Goal: Contribute content

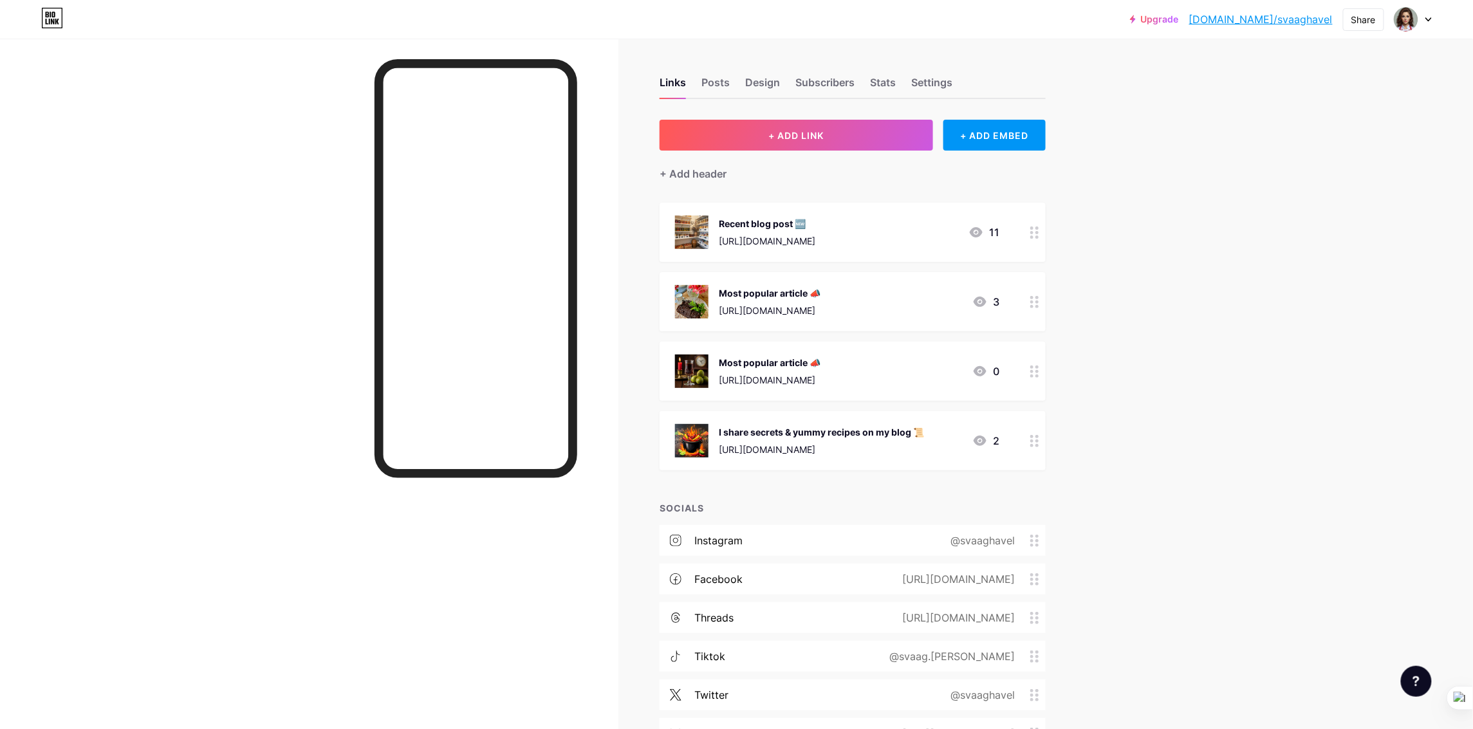
click at [815, 232] on div "Recent blog post 🆕 [URL][DOMAIN_NAME]" at bounding box center [767, 232] width 97 height 33
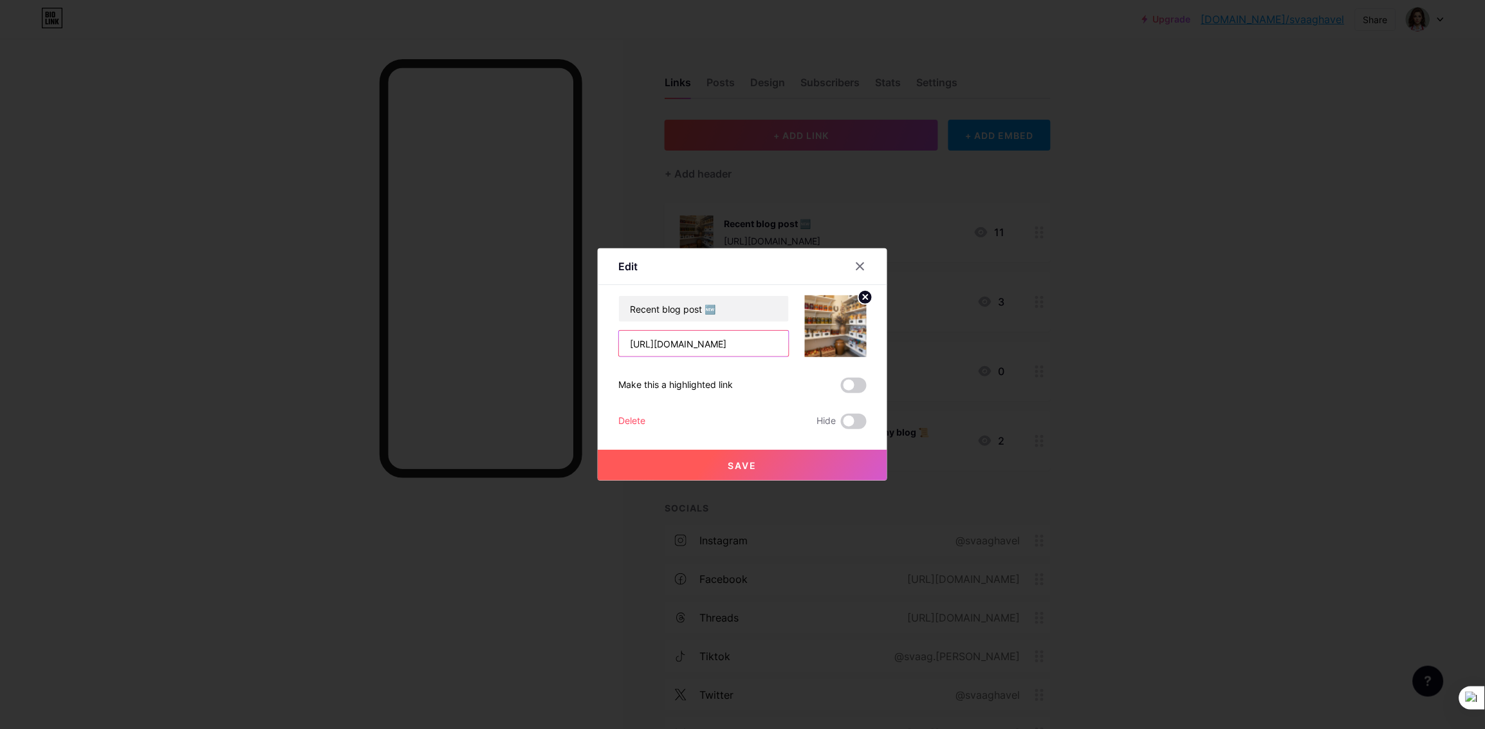
scroll to position [0, 200]
drag, startPoint x: 631, startPoint y: 347, endPoint x: 886, endPoint y: 368, distance: 255.7
click at [886, 368] on div "Edit Content YouTube Play YouTube video without leaving your page. ADD Vimeo Pl…" at bounding box center [743, 364] width 290 height 232
paste input "giarniniera-s-ovocnym-twistem"
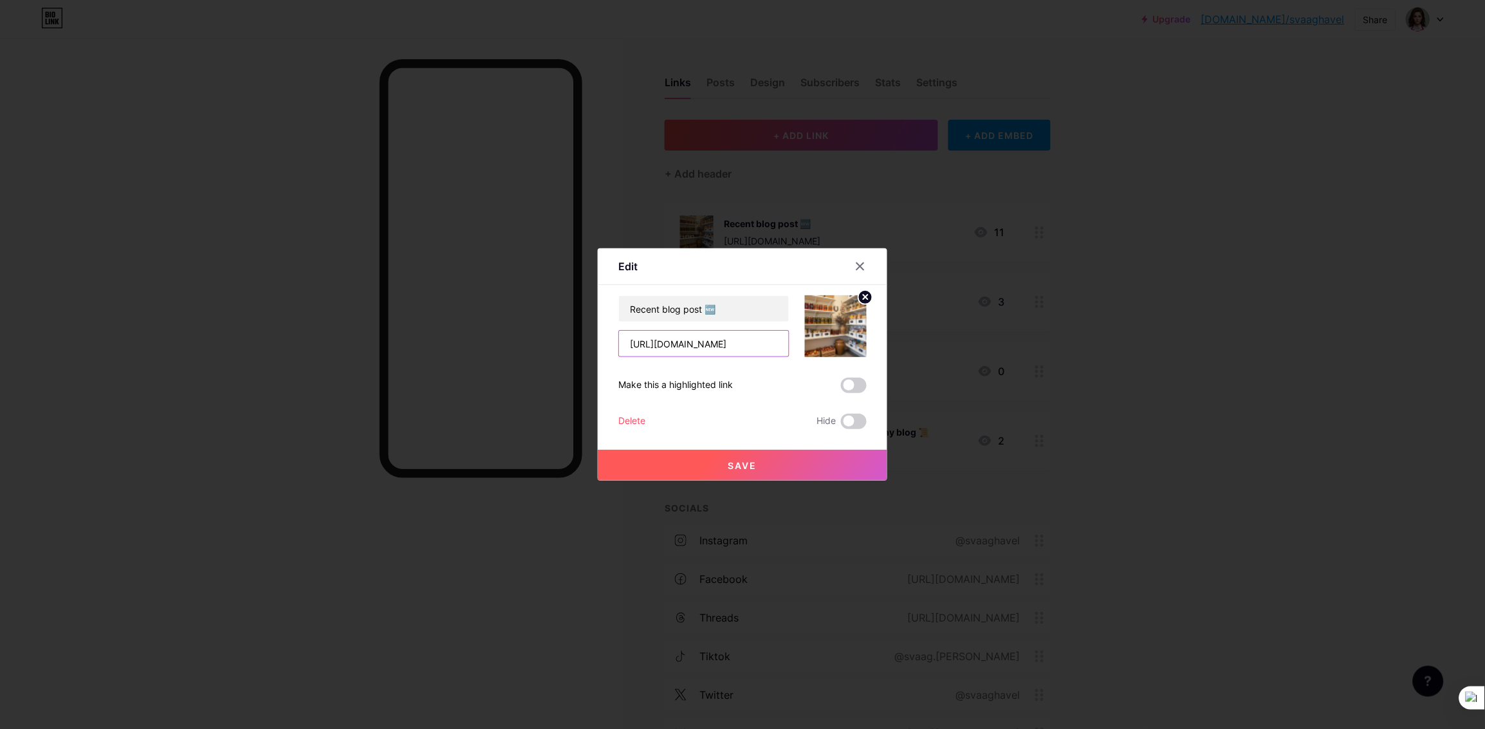
type input "[URL][DOMAIN_NAME]"
click at [865, 297] on icon at bounding box center [865, 297] width 5 height 5
click at [838, 345] on div "Picture" at bounding box center [836, 326] width 62 height 62
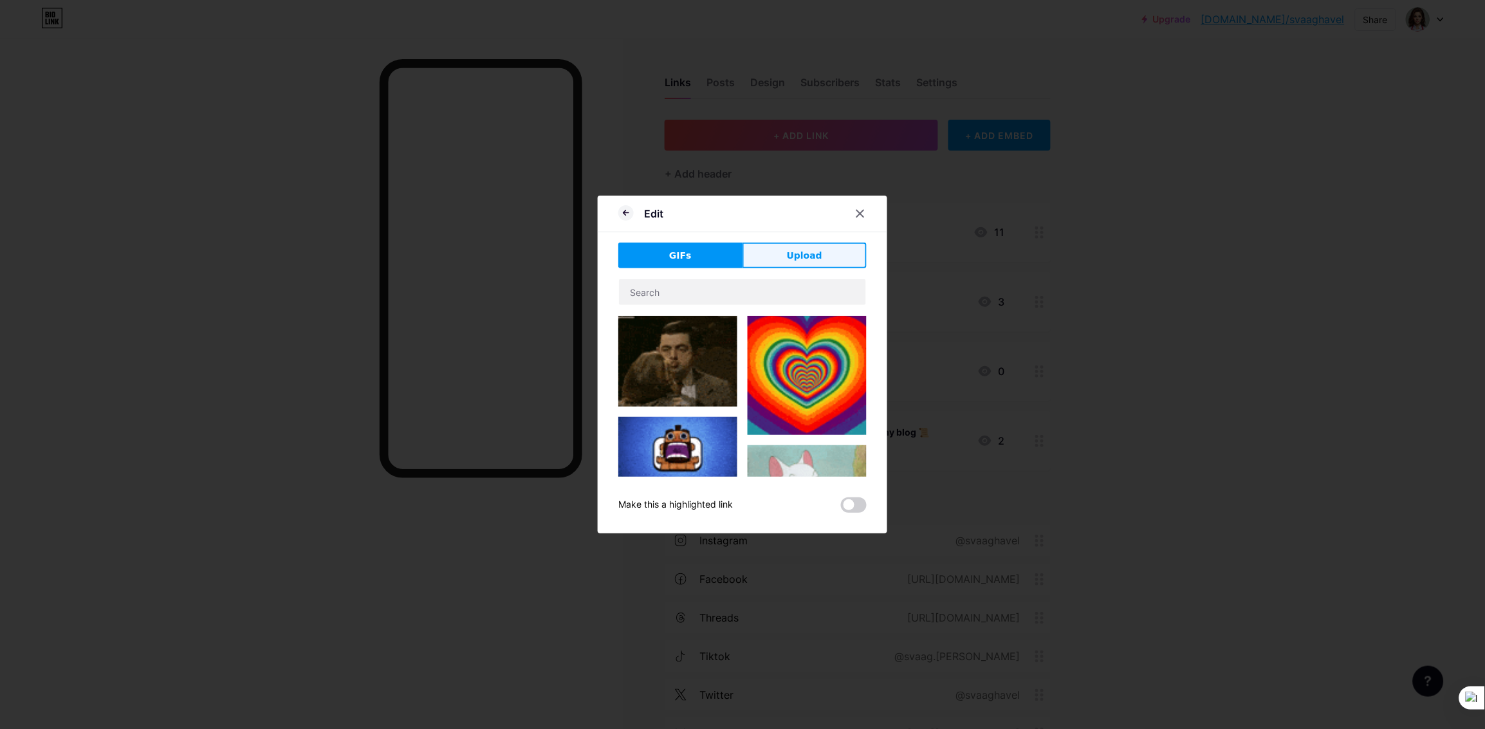
click at [820, 256] on span "Upload" at bounding box center [804, 256] width 35 height 14
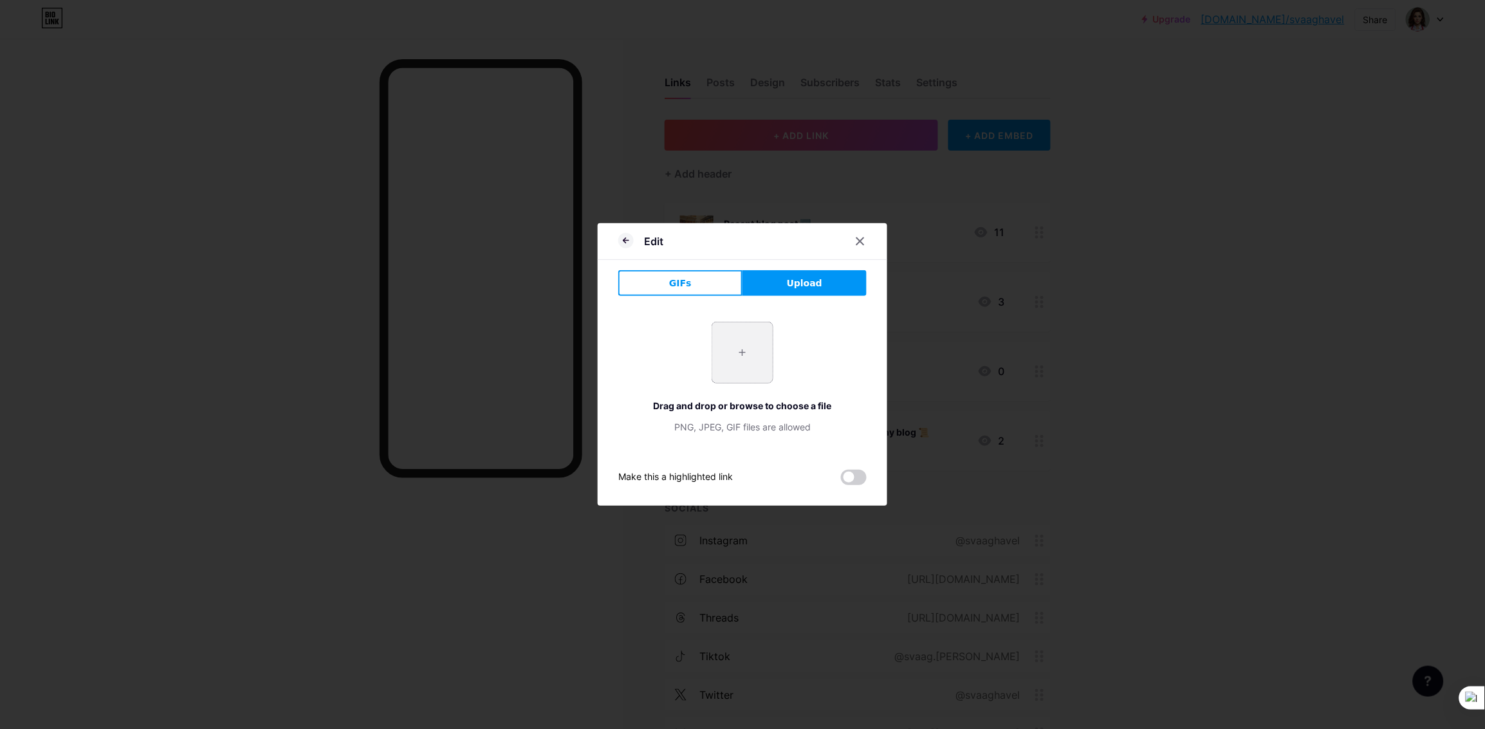
click at [741, 345] on input "file" at bounding box center [742, 352] width 60 height 60
type input "C:\fakepath\giardiniera.png"
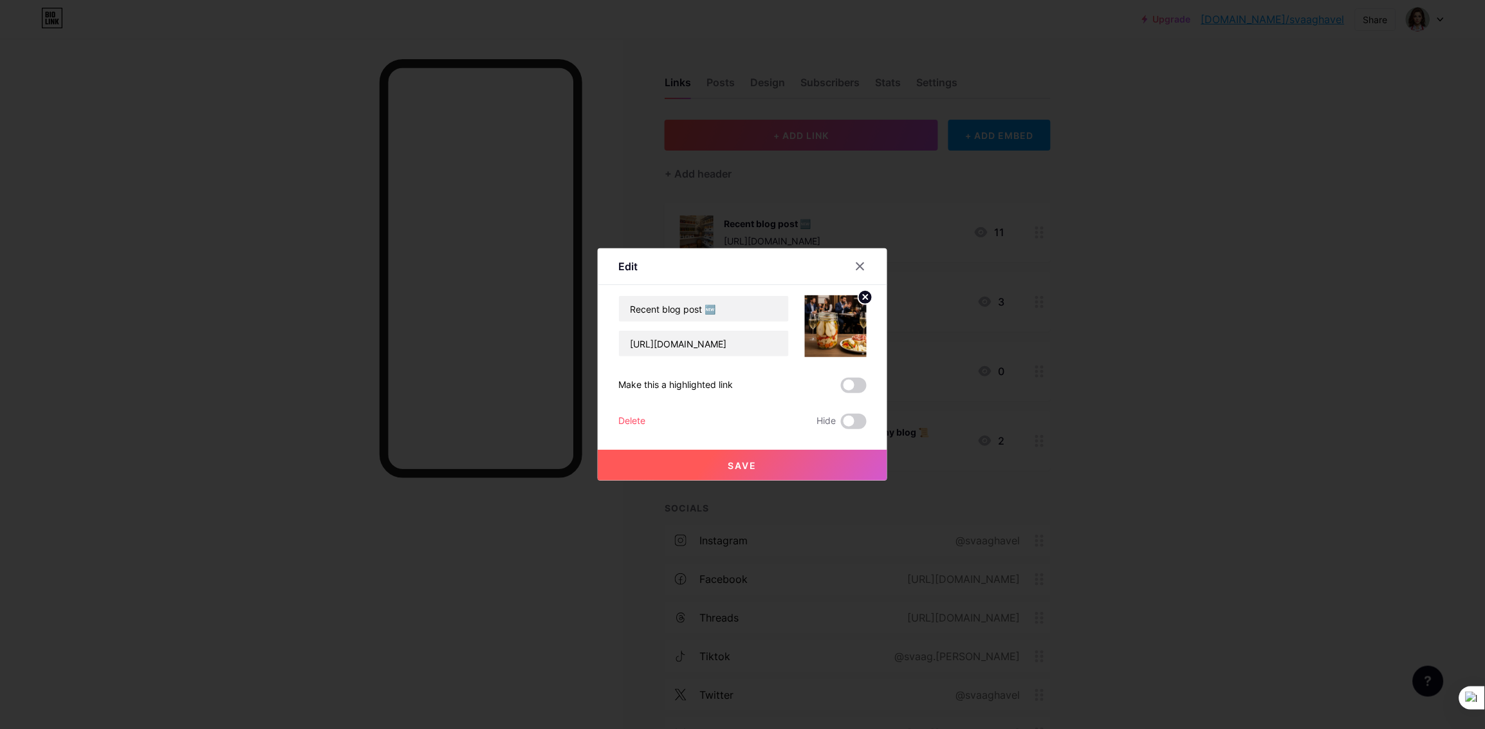
click at [779, 466] on button "Save" at bounding box center [743, 465] width 290 height 31
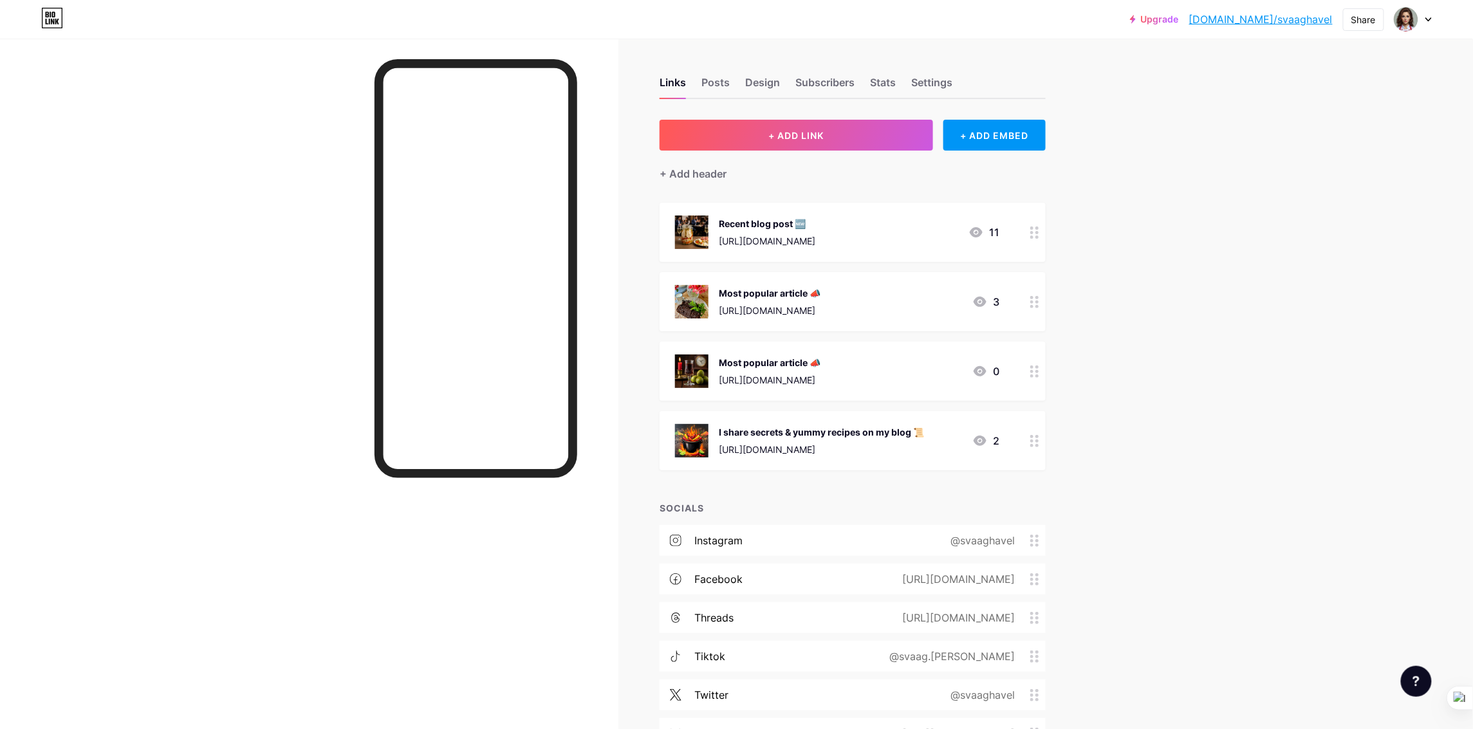
click at [815, 236] on div "[URL][DOMAIN_NAME]" at bounding box center [767, 241] width 97 height 14
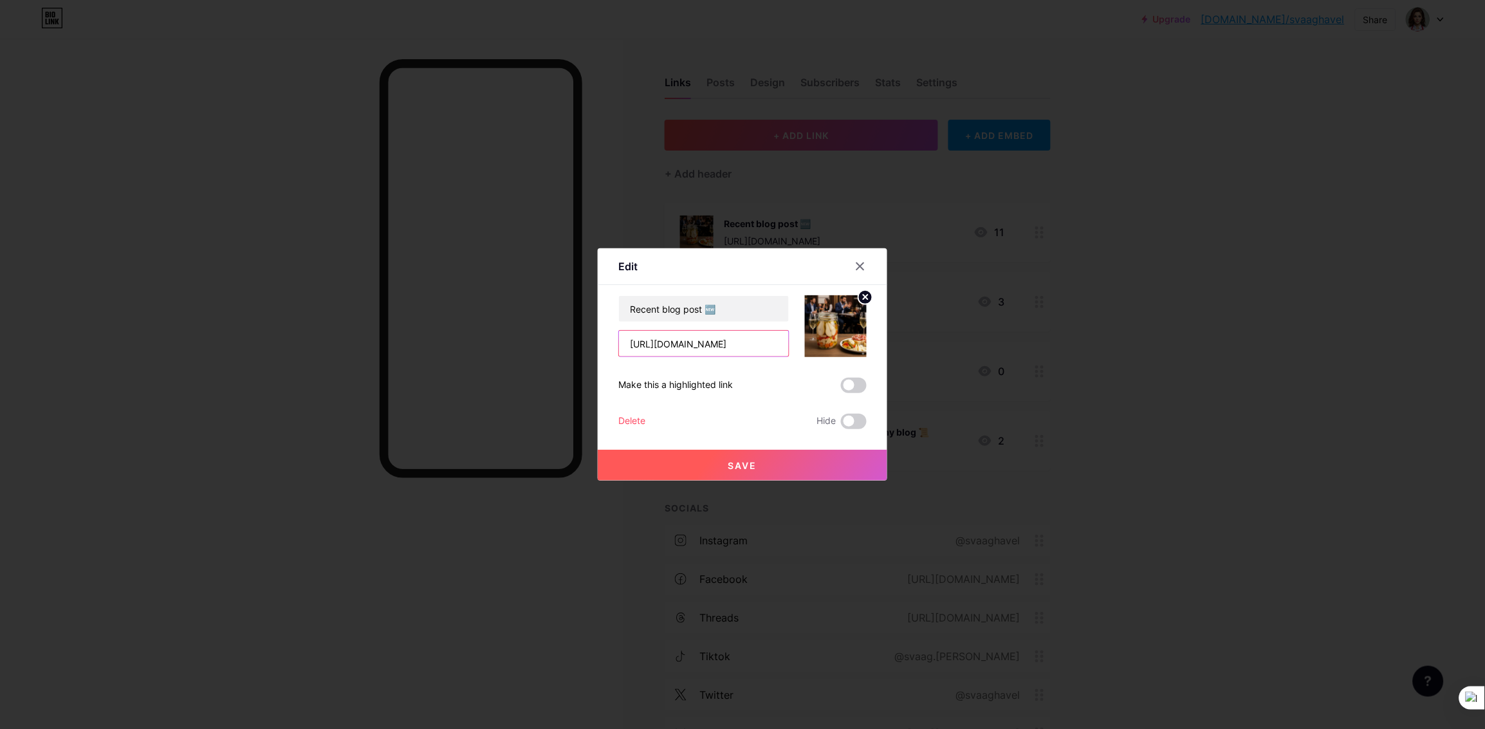
click at [748, 344] on input "[URL][DOMAIN_NAME]" at bounding box center [704, 344] width 170 height 26
type input "[URL][DOMAIN_NAME]"
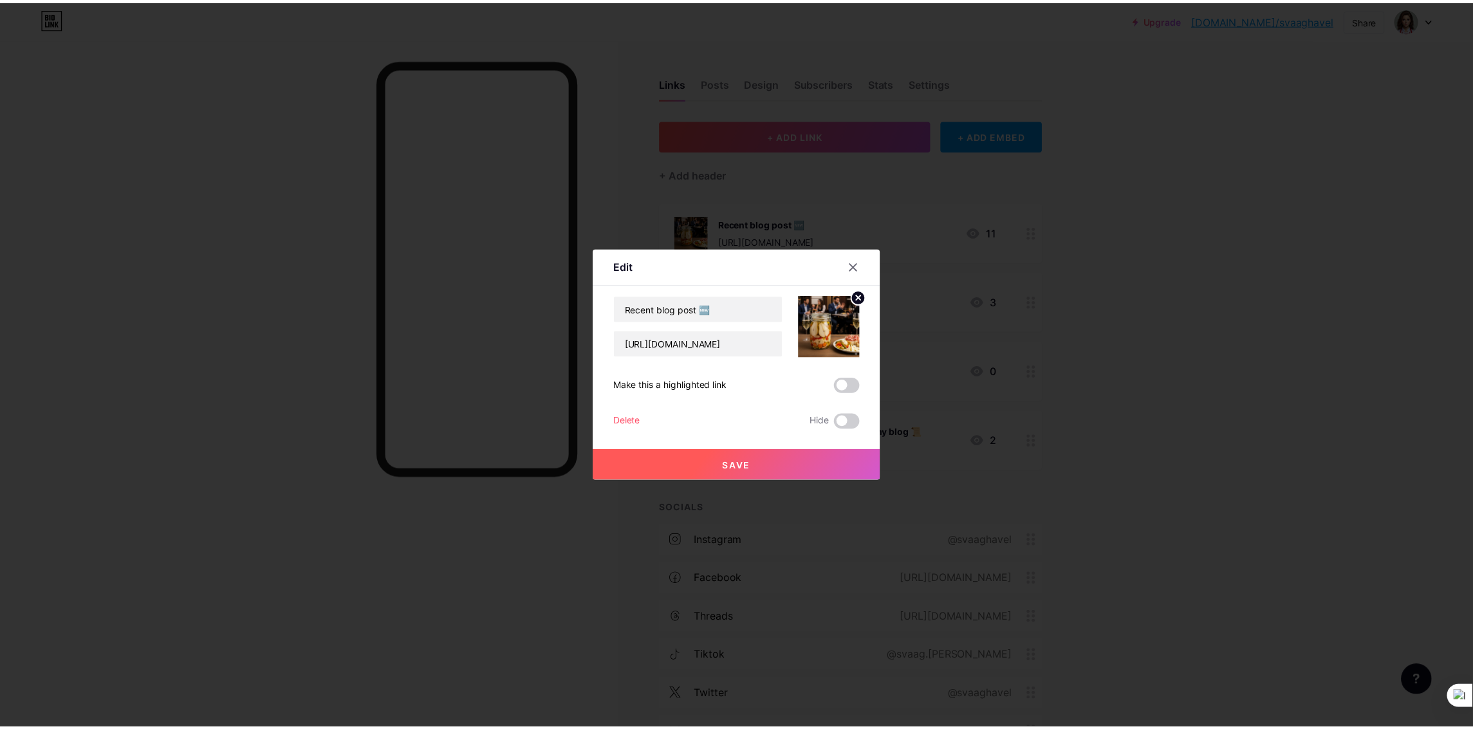
scroll to position [0, 0]
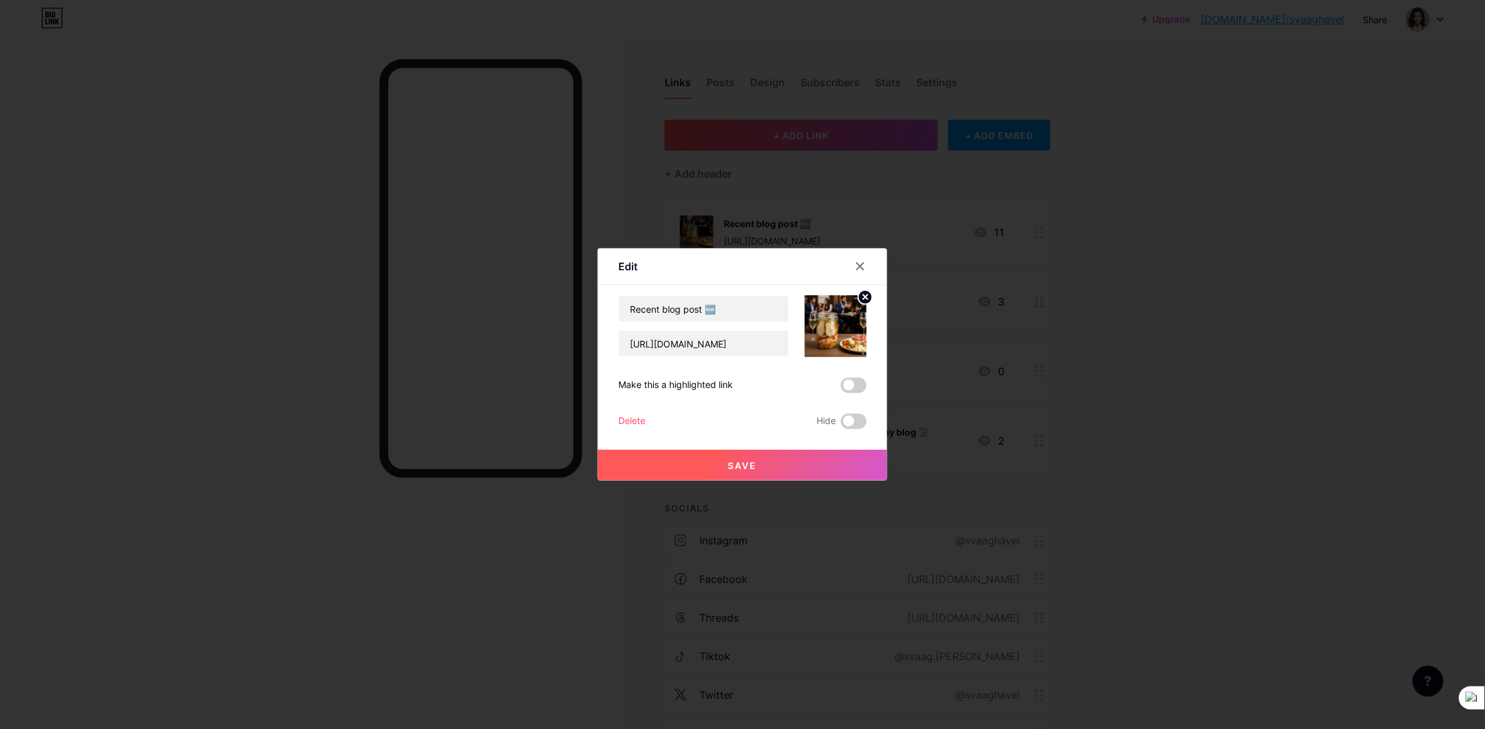
click at [795, 459] on button "Save" at bounding box center [743, 465] width 290 height 31
